Goal: Information Seeking & Learning: Learn about a topic

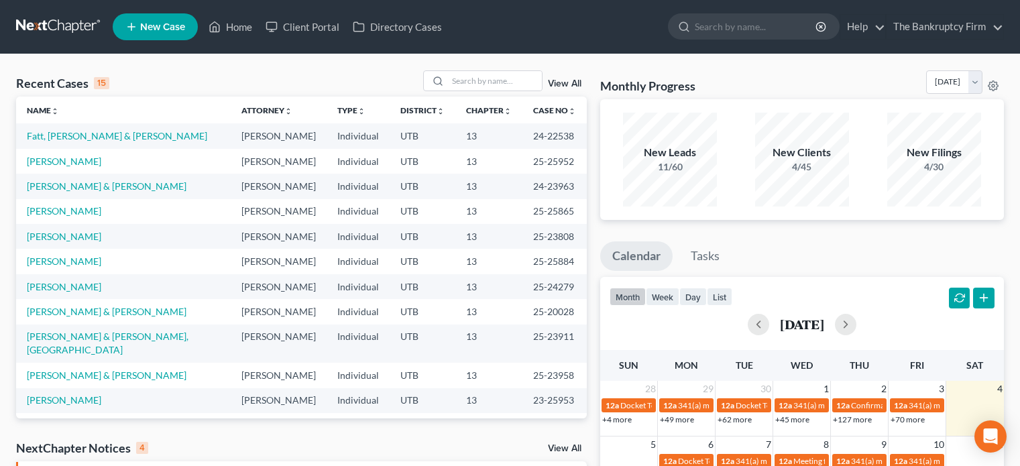
scroll to position [308, 0]
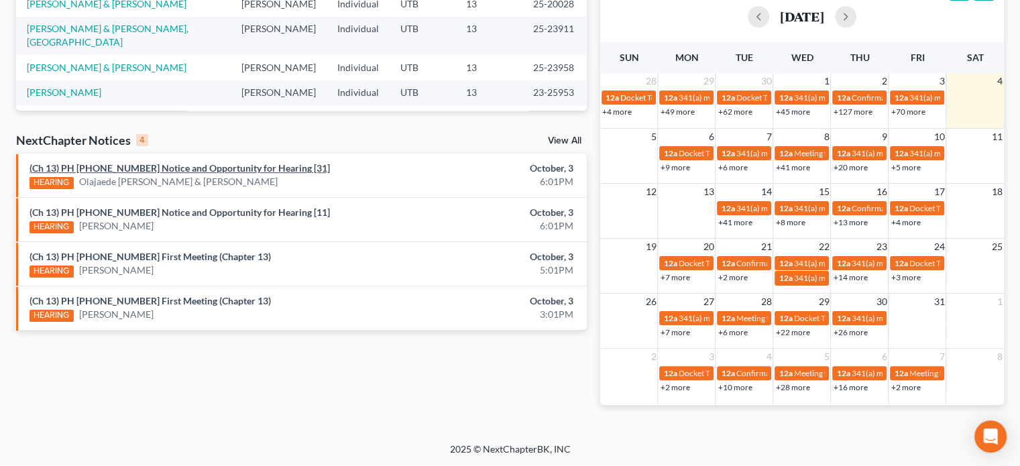
click at [223, 170] on link "(Ch 13) PH [PHONE_NUMBER] Notice and Opportunity for Hearing [31]" at bounding box center [180, 167] width 300 height 11
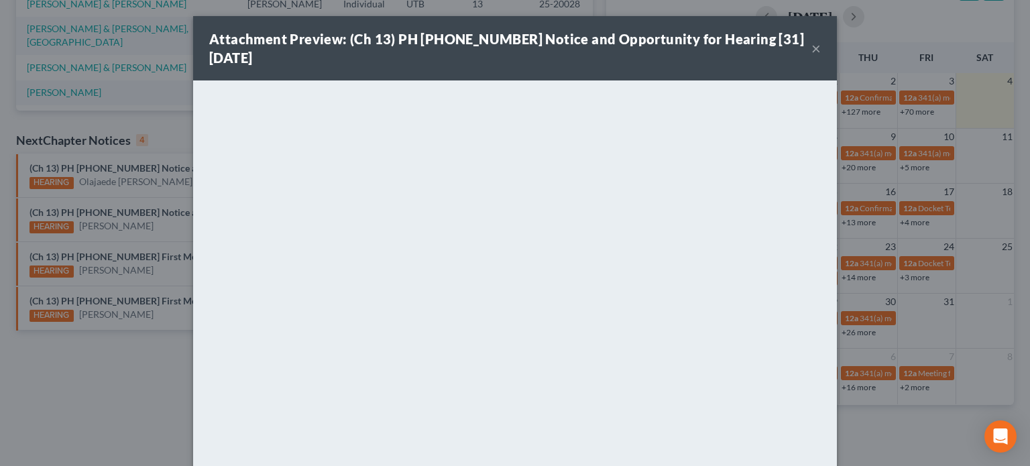
click at [161, 188] on div "Attachment Preview: (Ch 13) PH [PHONE_NUMBER] Notice and Opportunity for Hearin…" at bounding box center [515, 233] width 1030 height 466
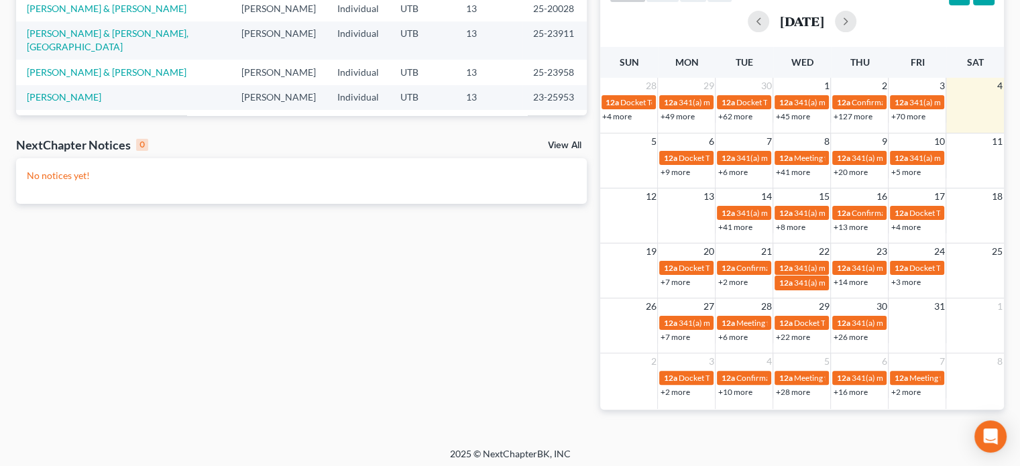
scroll to position [308, 0]
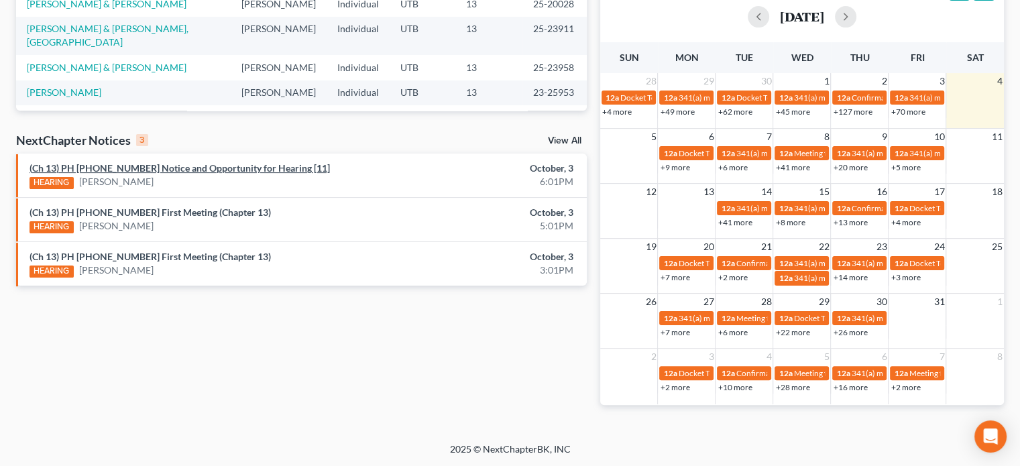
click at [213, 168] on link "(Ch 13) PH [PHONE_NUMBER] Notice and Opportunity for Hearing [11]" at bounding box center [180, 167] width 300 height 11
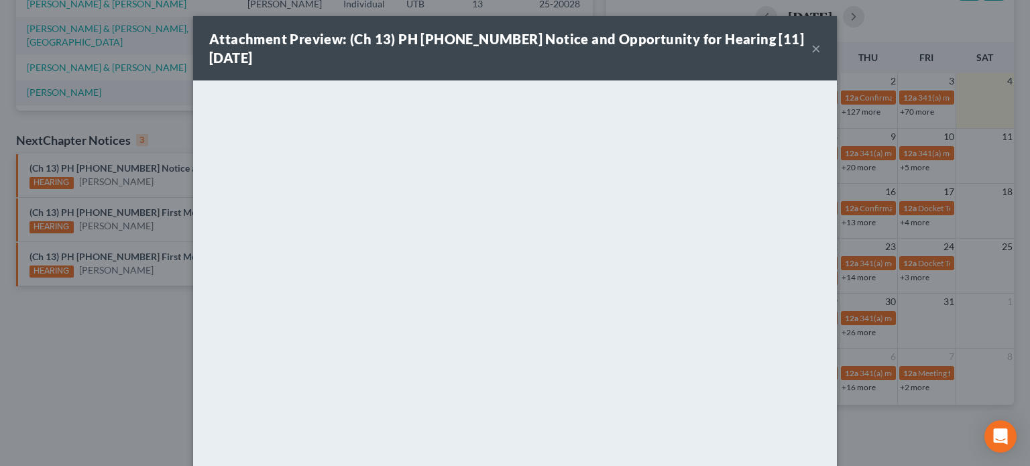
click at [811, 48] on button "×" at bounding box center [815, 48] width 9 height 16
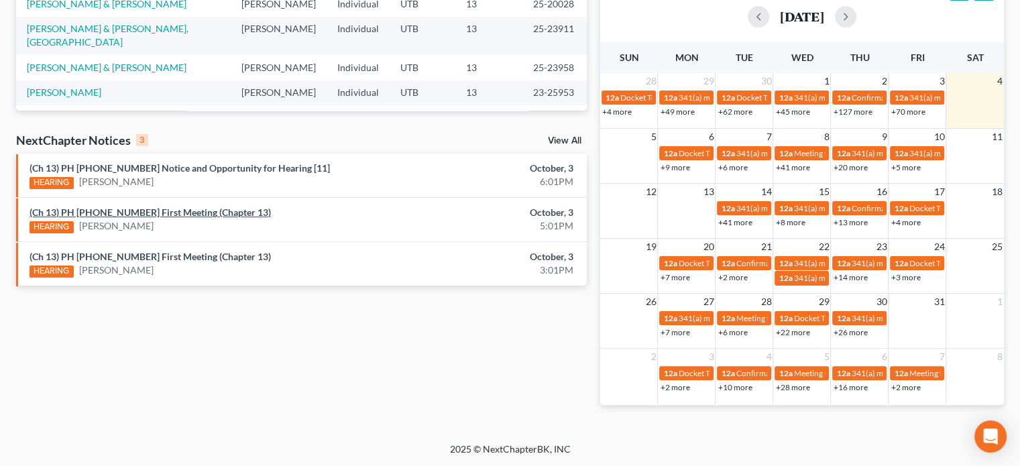
click at [172, 211] on link "(Ch 13) PH [PHONE_NUMBER] First Meeting (Chapter 13)" at bounding box center [150, 212] width 241 height 11
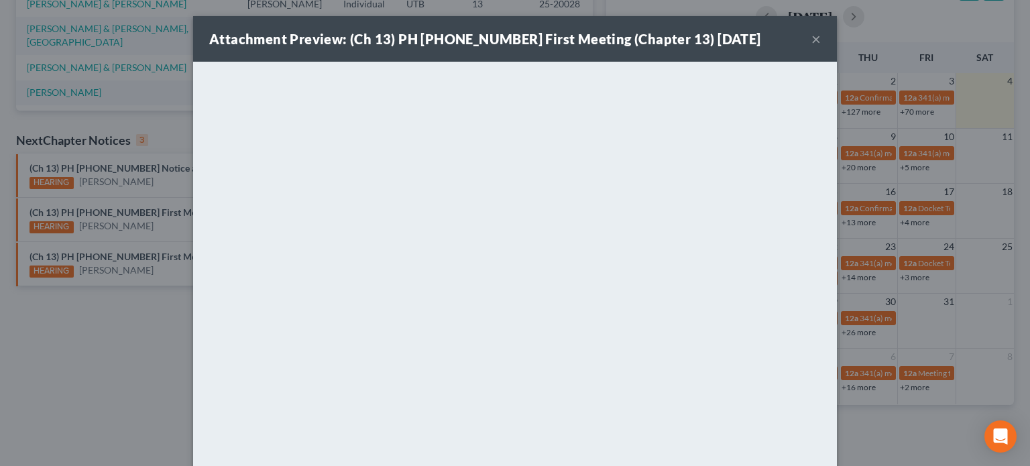
click at [815, 44] on div "Attachment Preview: (Ch 13) PH 25-25952 First Meeting (Chapter 13) 10/03/2025 ×" at bounding box center [515, 39] width 644 height 46
click at [811, 42] on button "×" at bounding box center [815, 39] width 9 height 16
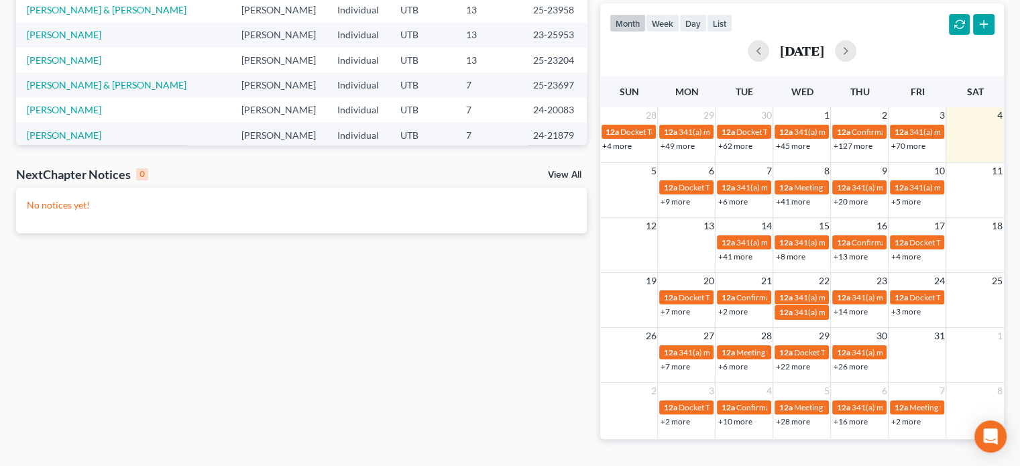
scroll to position [308, 0]
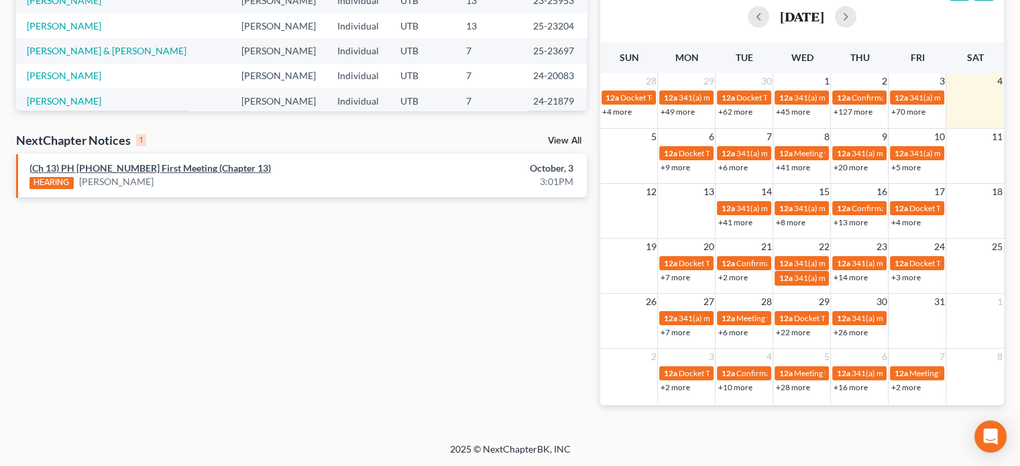
click at [182, 167] on link "(Ch 13) PH [PHONE_NUMBER] First Meeting (Chapter 13)" at bounding box center [150, 167] width 241 height 11
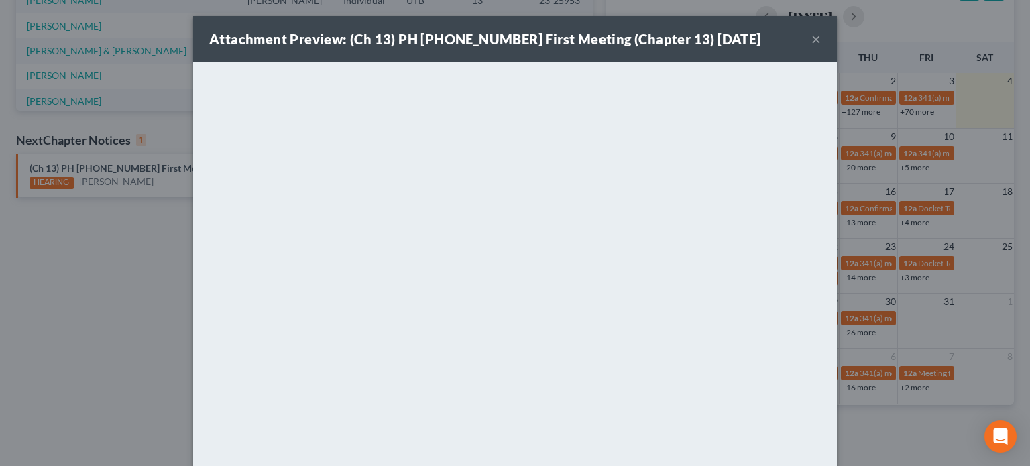
click at [113, 241] on div "Attachment Preview: (Ch 13) PH 25-25943 First Meeting (Chapter 13) 10/03/2025 ×…" at bounding box center [515, 233] width 1030 height 466
